Goal: Check status: Check status

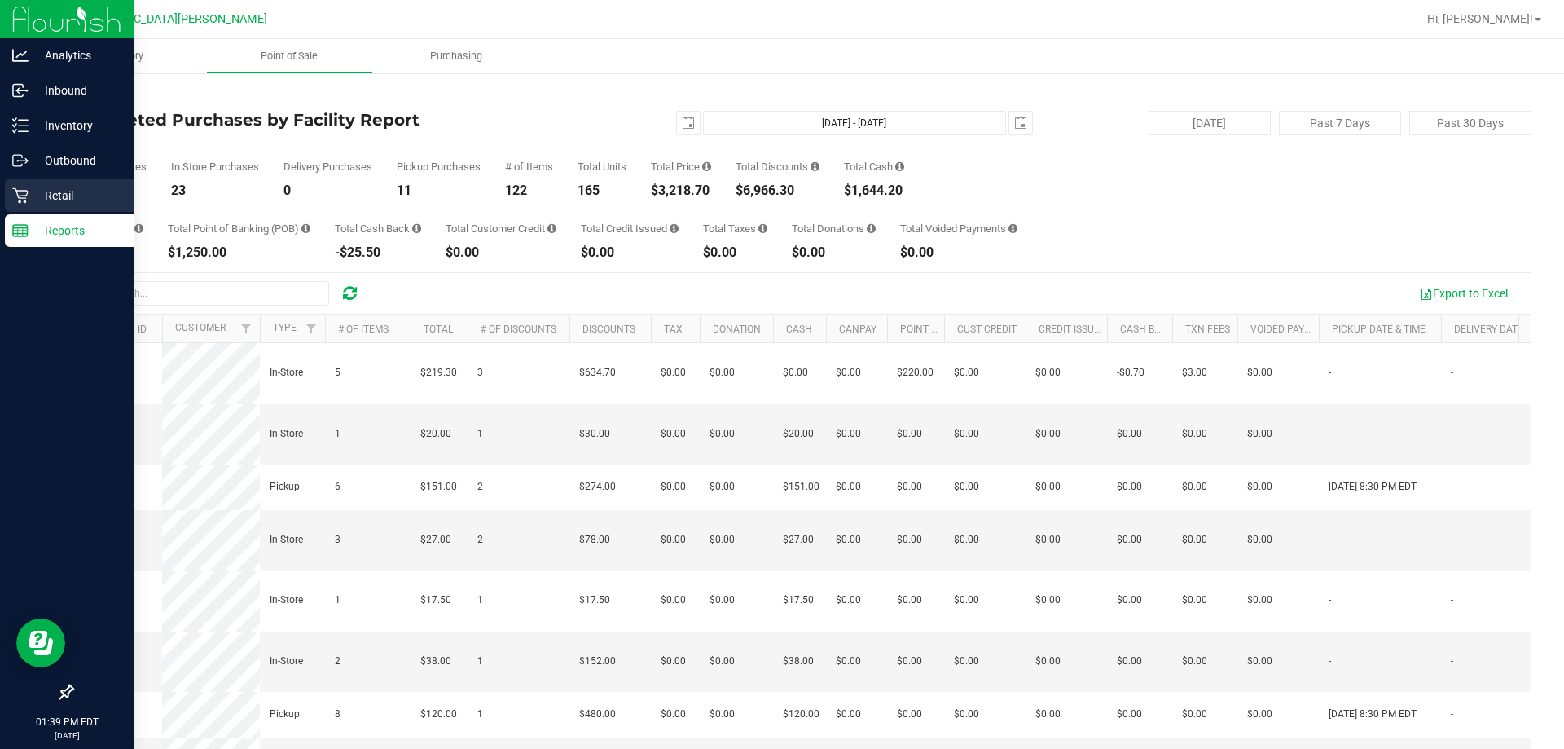
click at [0, 198] on link "Retail" at bounding box center [67, 196] width 134 height 35
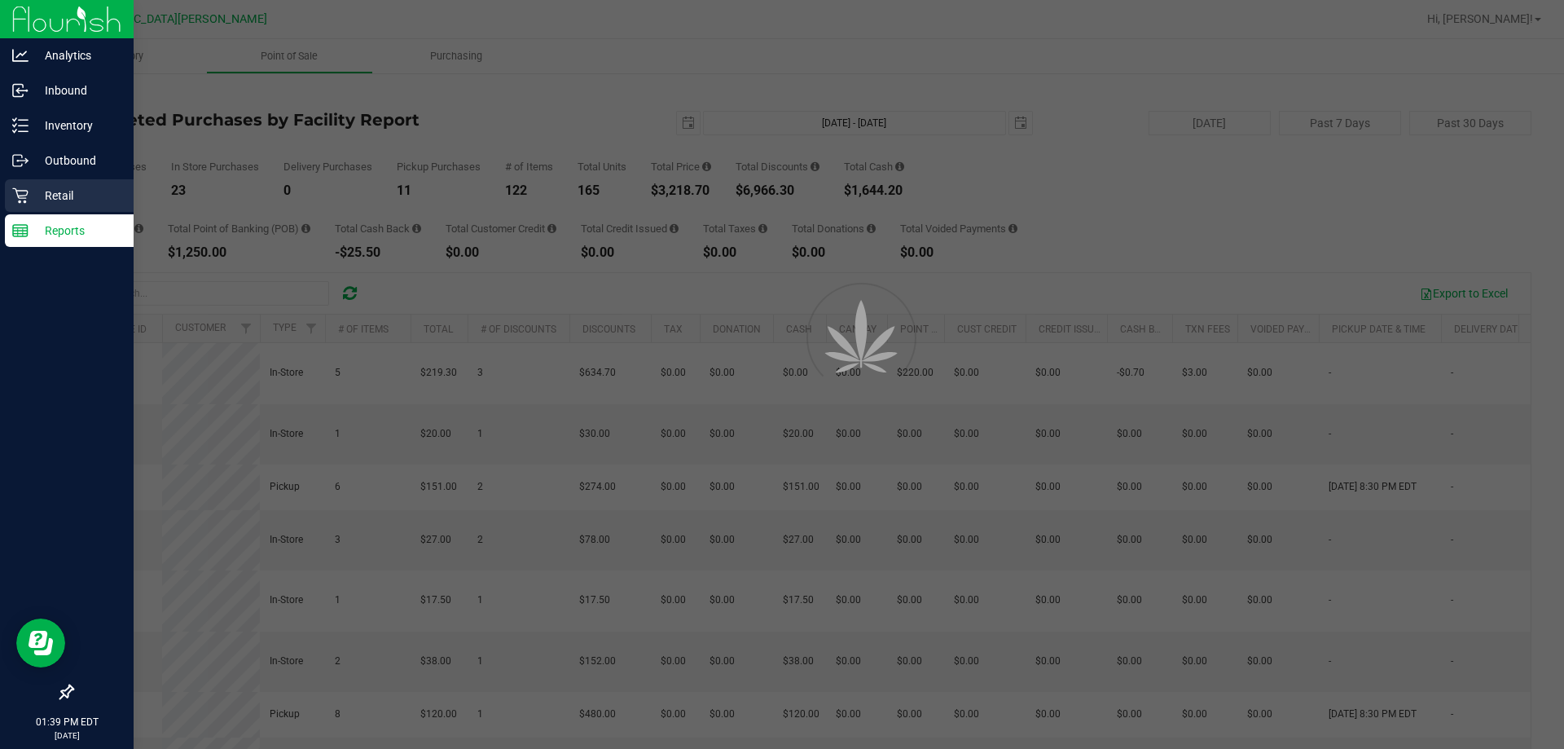
click at [16, 193] on icon at bounding box center [20, 195] width 16 height 16
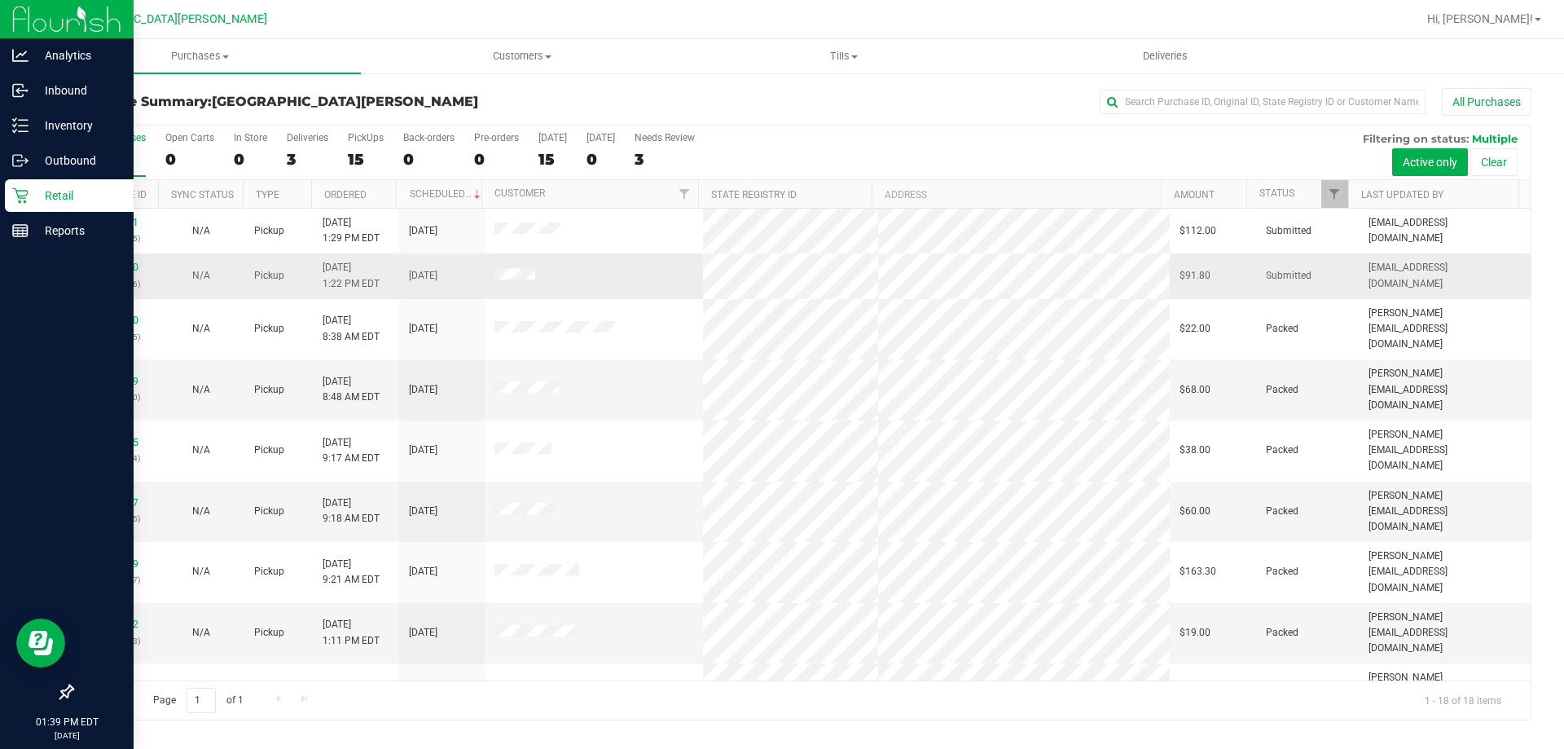
click at [123, 276] on p "(329073286)" at bounding box center [115, 283] width 66 height 15
click at [123, 270] on link "12024840" at bounding box center [116, 267] width 46 height 11
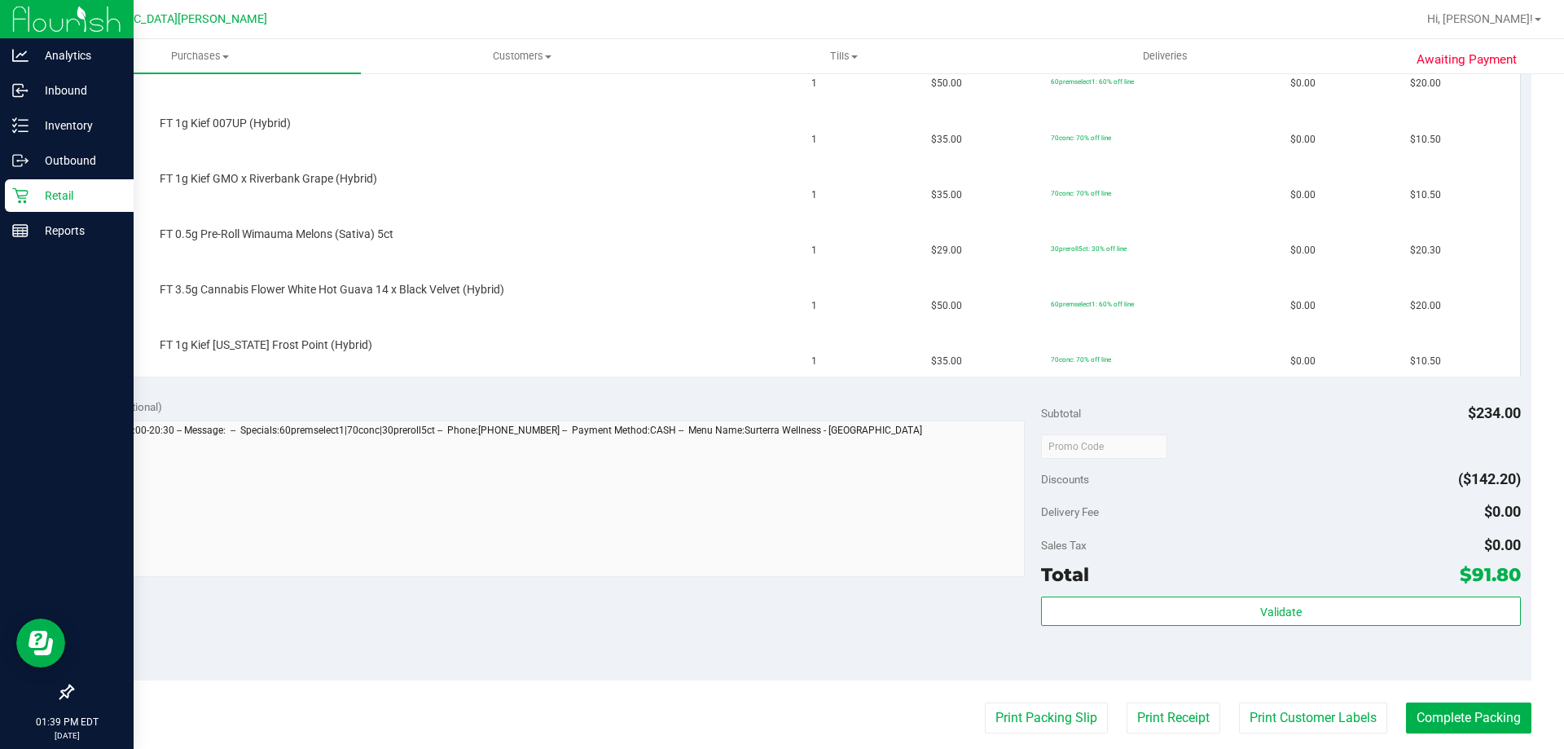
scroll to position [489, 0]
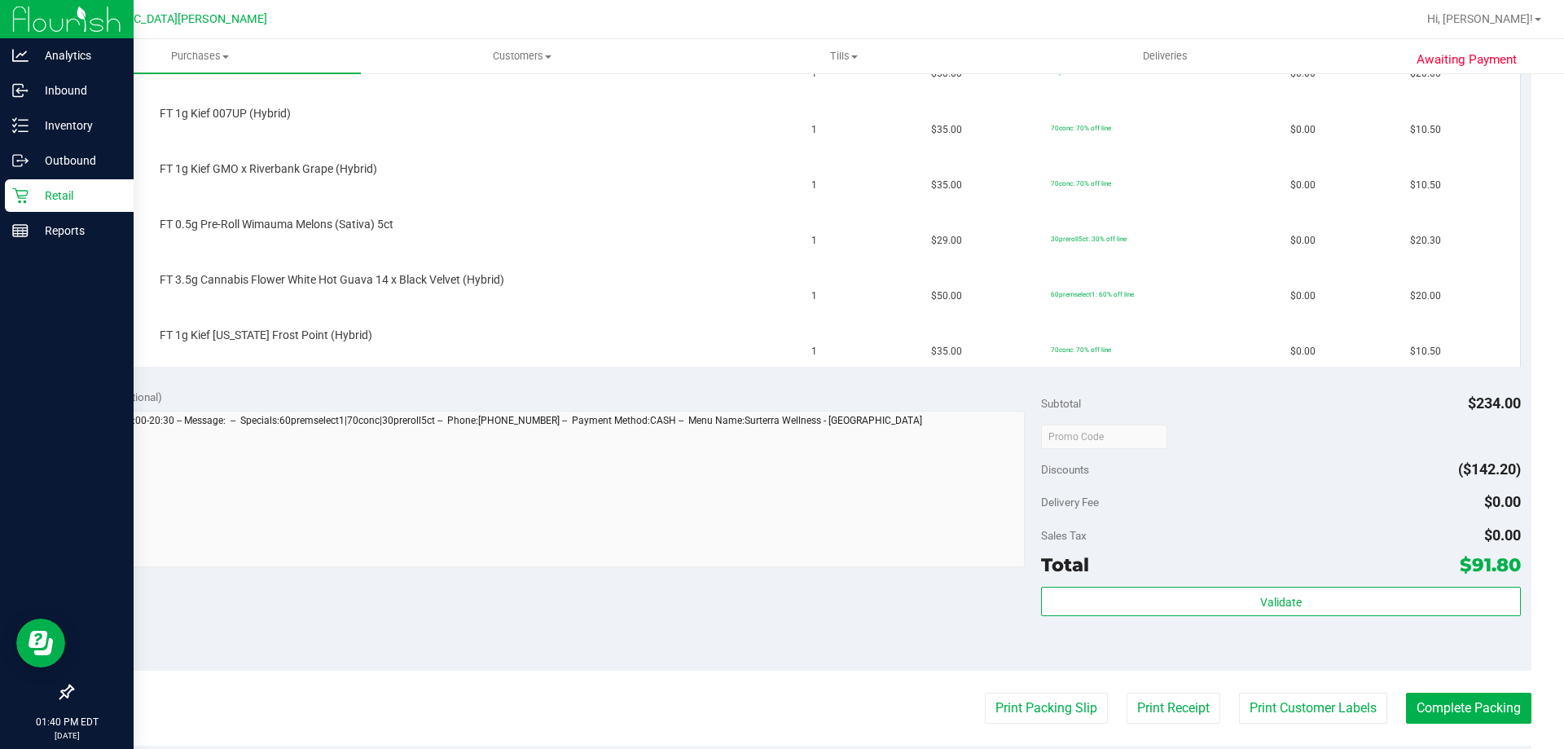
click at [302, 601] on div "Notes (optional) Subtotal $234.00 Discounts ($142.20) Delivery Fee $0.00 Sales …" at bounding box center [802, 523] width 1460 height 293
click at [33, 192] on p "Retail" at bounding box center [78, 196] width 98 height 20
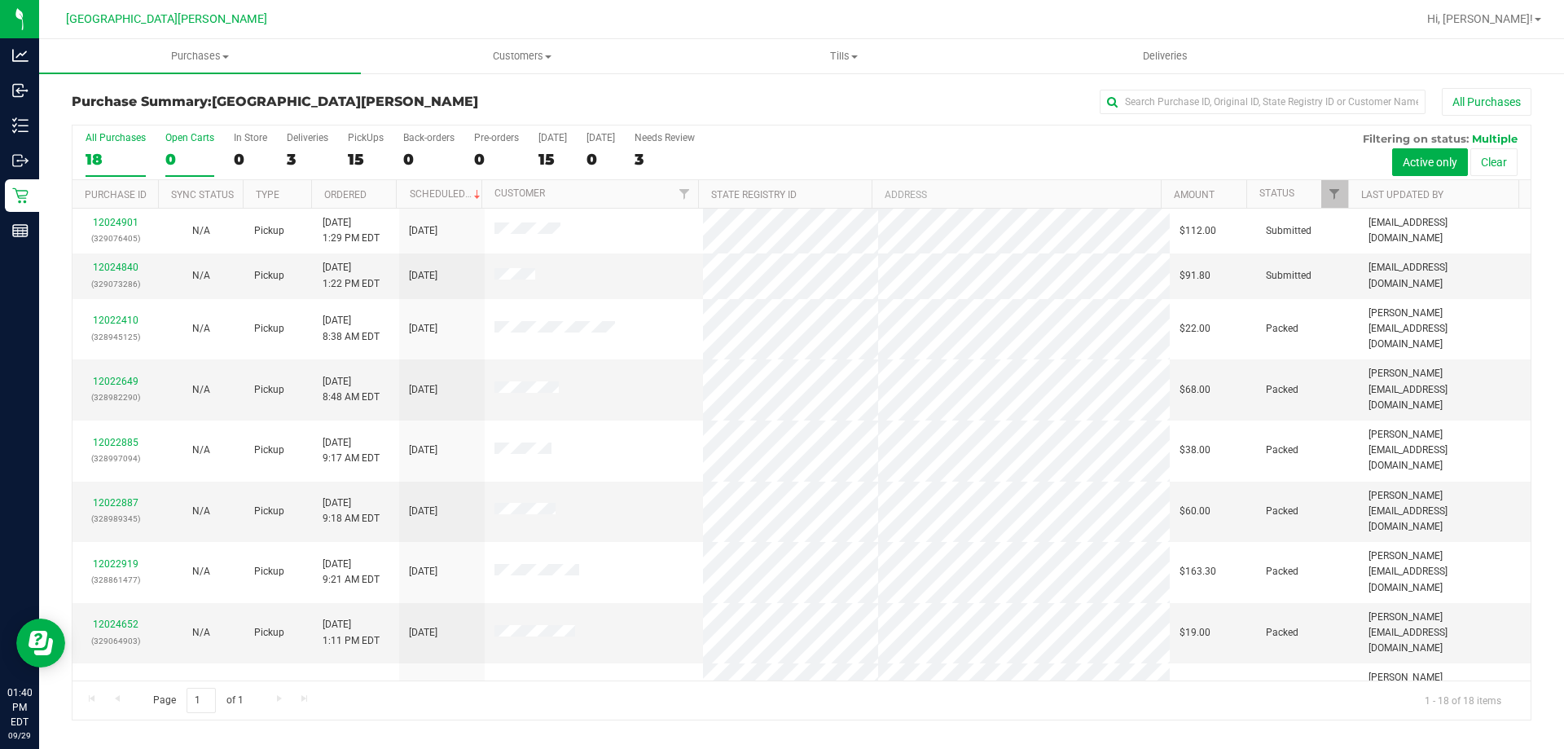
click at [199, 155] on div "0" at bounding box center [189, 159] width 49 height 19
click at [0, 0] on input "Open Carts 0" at bounding box center [0, 0] width 0 height 0
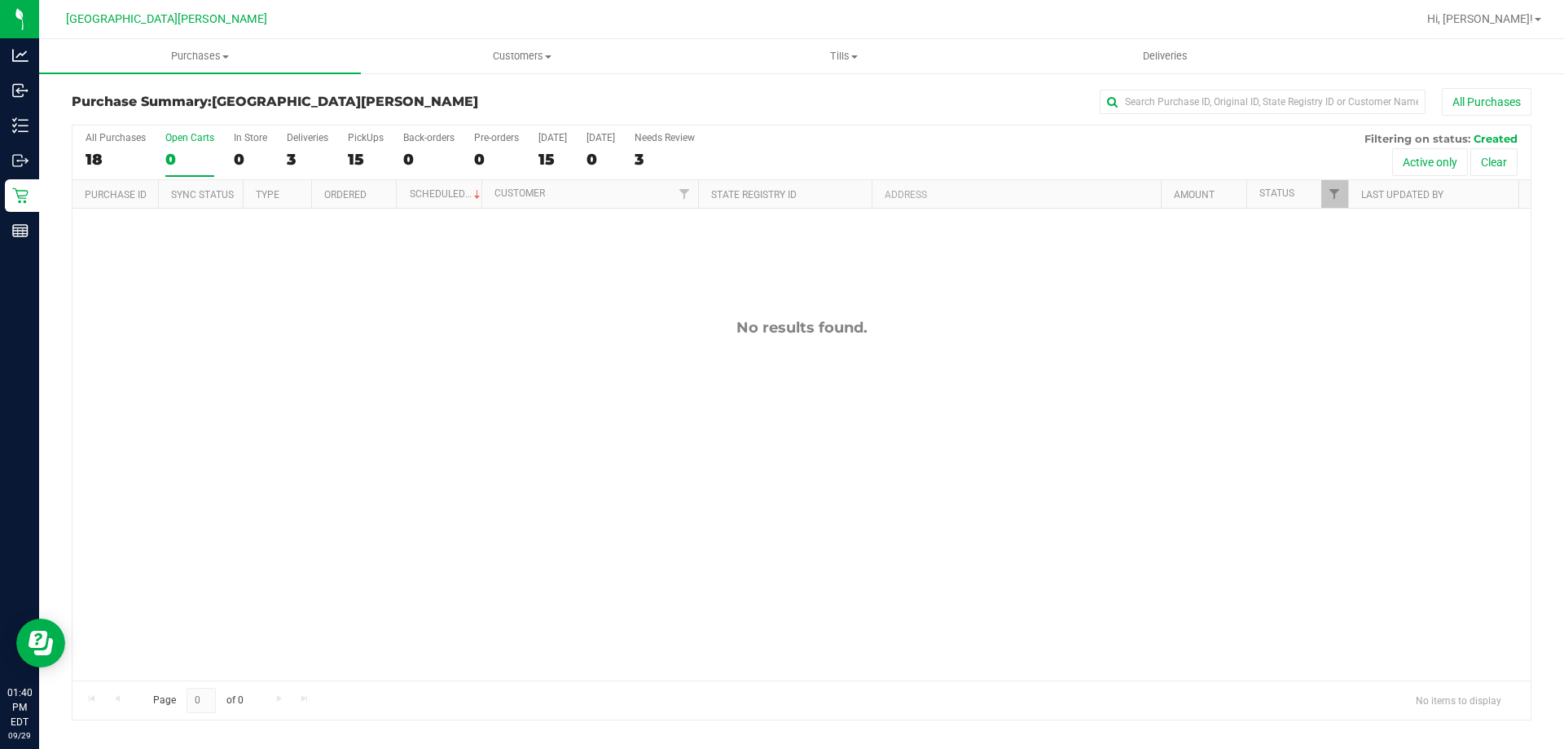
click at [358, 152] on div "15" at bounding box center [366, 159] width 36 height 19
click at [0, 0] on input "PickUps 15" at bounding box center [0, 0] width 0 height 0
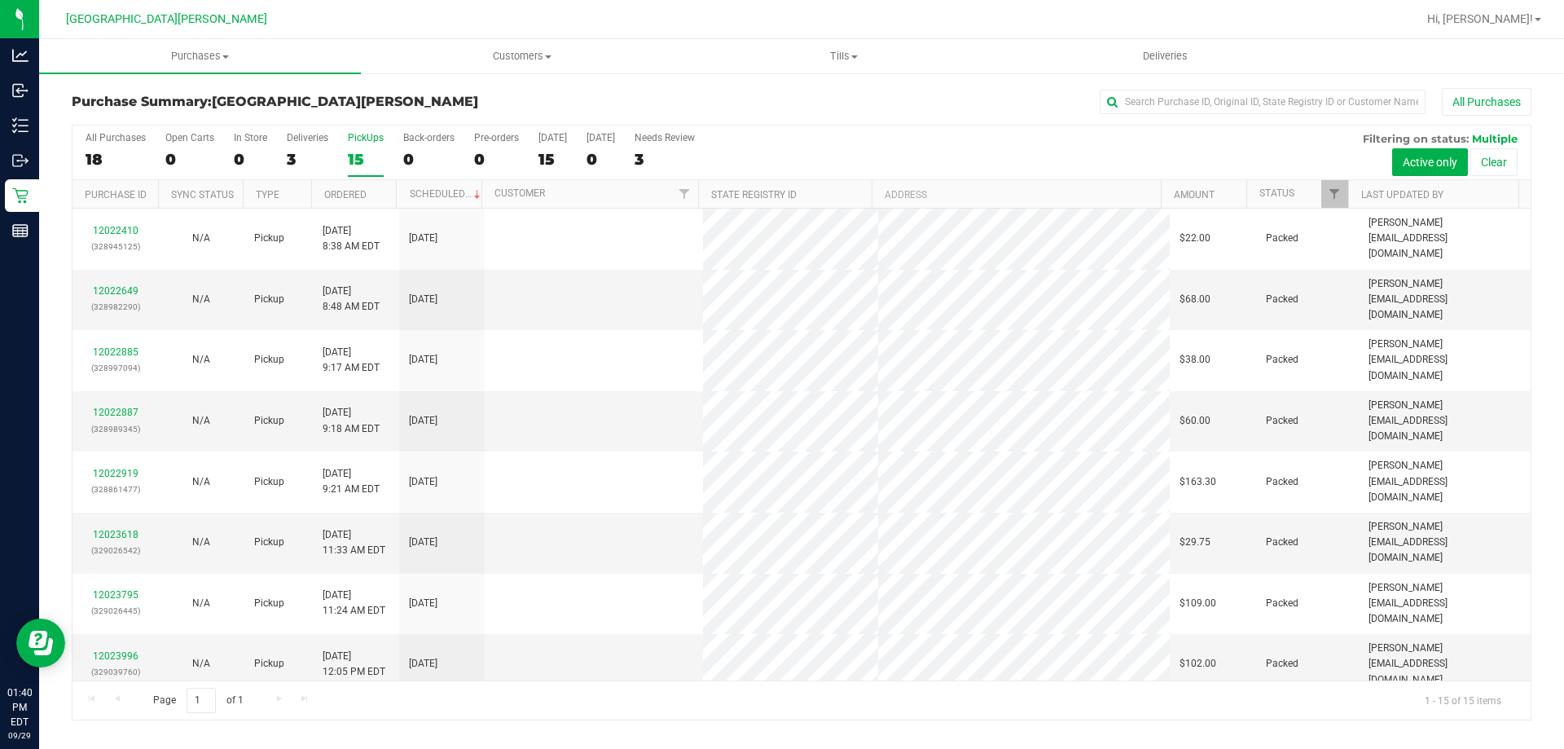
scroll to position [204, 0]
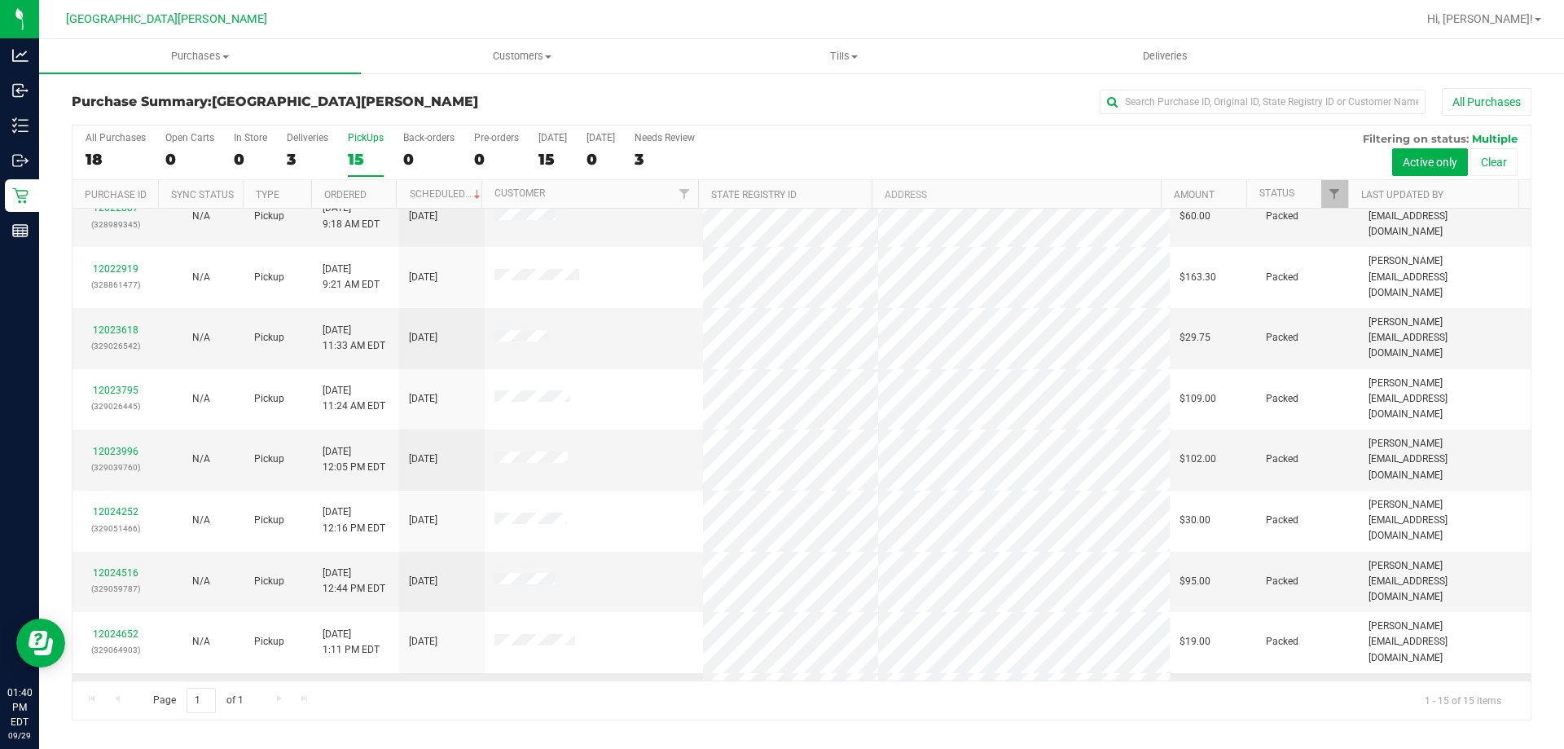
click at [114, 695] on p "(329073286)" at bounding box center [115, 702] width 66 height 15
click at [117, 681] on link "12024840" at bounding box center [116, 686] width 46 height 11
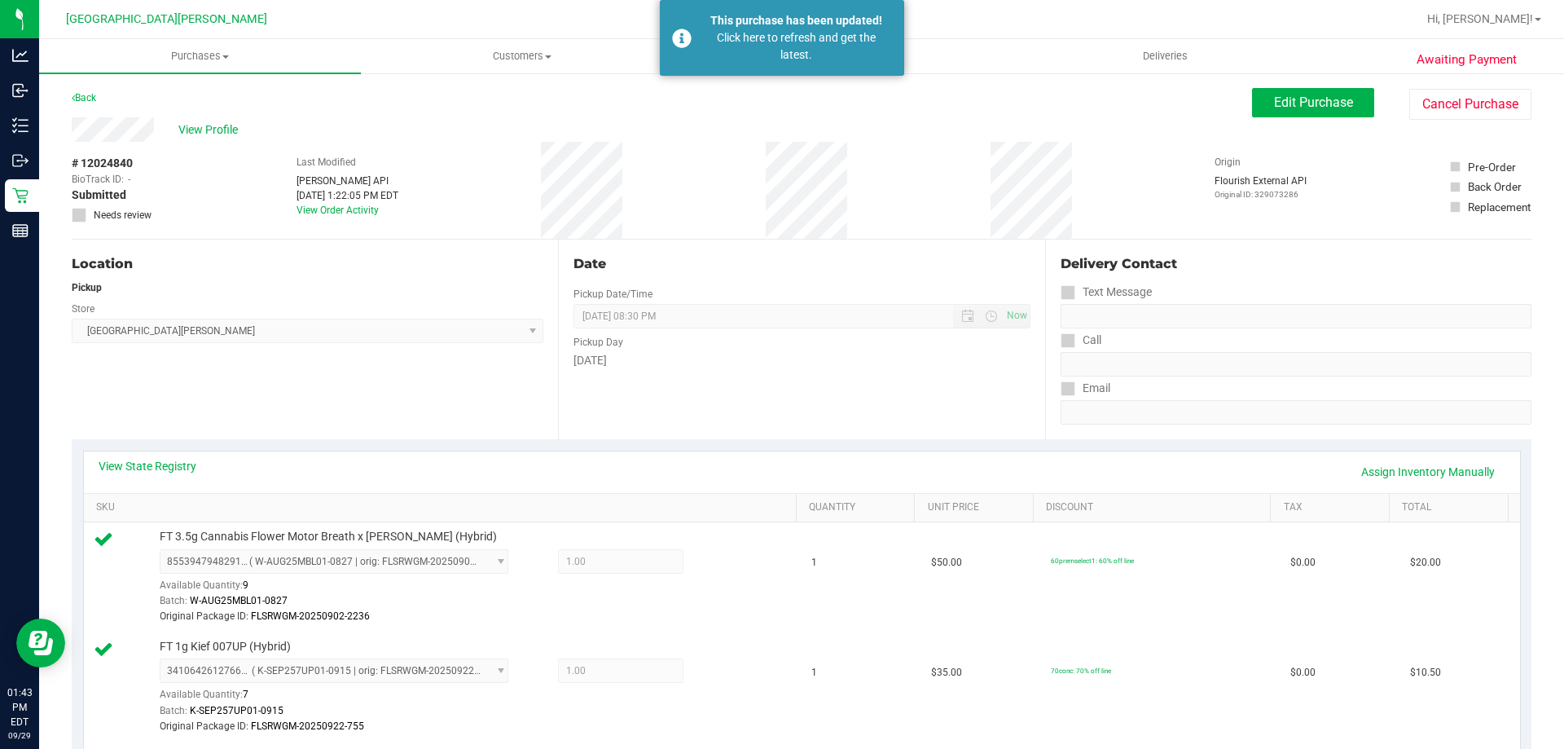
click at [776, 226] on div "# 12024840 BioTrack ID: - Submitted Needs review Last Modified [PERSON_NAME] AP…" at bounding box center [802, 190] width 1460 height 97
click at [776, 245] on div "Date Pickup Date/Time [DATE] Now [DATE] 08:30 PM Now Pickup Day [DATE]" at bounding box center [801, 340] width 486 height 200
